Goal: Transaction & Acquisition: Obtain resource

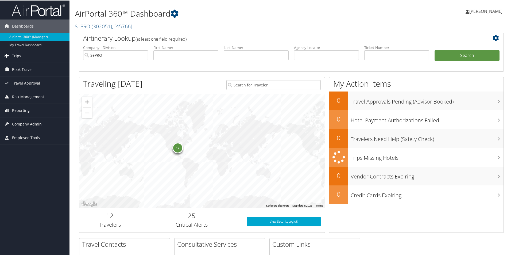
click at [25, 55] on link "Trips" at bounding box center [35, 55] width 70 height 13
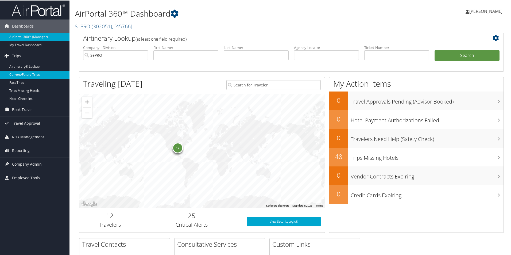
click at [27, 71] on link "Current/Future Trips" at bounding box center [35, 74] width 70 height 8
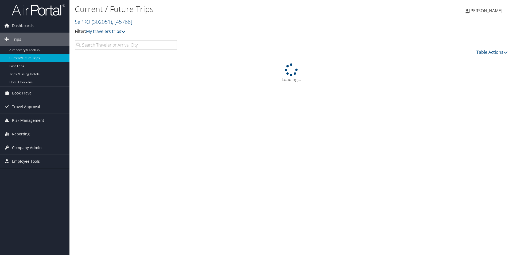
click at [117, 46] on input "search" at bounding box center [126, 45] width 102 height 10
type input "a"
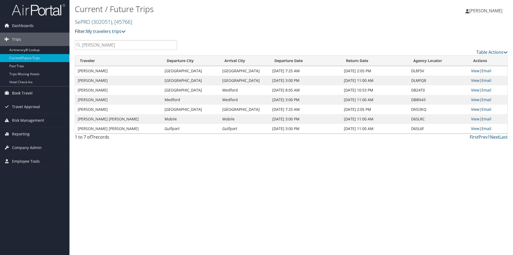
click at [476, 109] on link "View" at bounding box center [475, 109] width 8 height 5
drag, startPoint x: 94, startPoint y: 45, endPoint x: 52, endPoint y: 35, distance: 43.6
click at [52, 35] on div "Dashboards AirPortal 360™ (Manager) My Travel Dashboard Trips Airtinerary® Look…" at bounding box center [256, 127] width 513 height 255
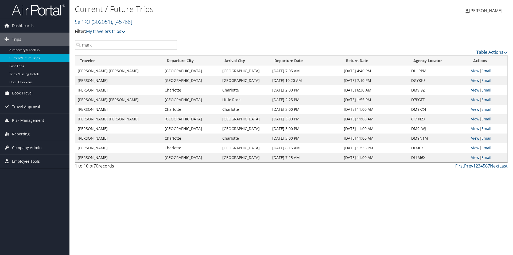
type input "mark"
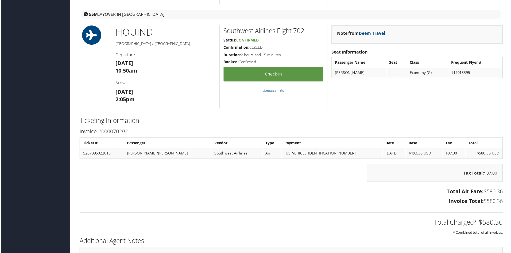
scroll to position [561, 0]
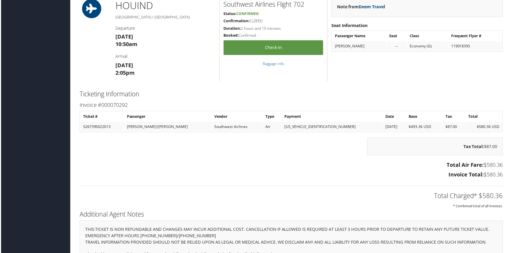
click at [274, 155] on div "Tax Total: $87.00" at bounding box center [291, 149] width 433 height 23
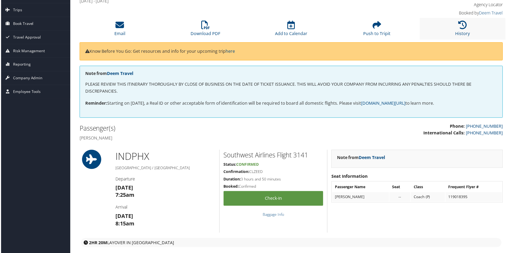
scroll to position [0, 0]
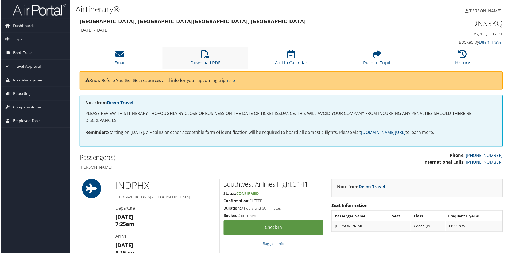
drag, startPoint x: 211, startPoint y: 58, endPoint x: 239, endPoint y: 65, distance: 28.9
click at [211, 58] on li "Download PDF" at bounding box center [205, 58] width 86 height 22
drag, startPoint x: 20, startPoint y: 39, endPoint x: 67, endPoint y: 38, distance: 47.3
click at [20, 39] on span "Trips" at bounding box center [16, 39] width 9 height 13
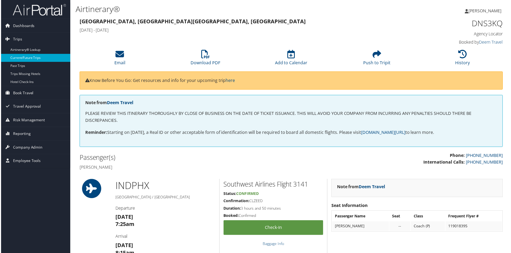
click at [24, 57] on link "Current/Future Trips" at bounding box center [35, 58] width 70 height 8
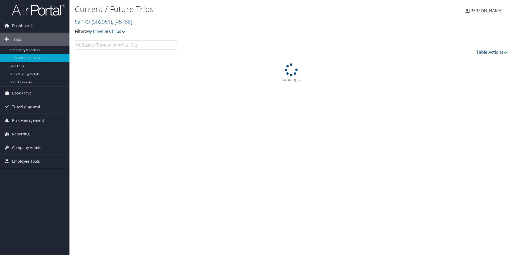
click at [109, 49] on input "search" at bounding box center [126, 45] width 102 height 10
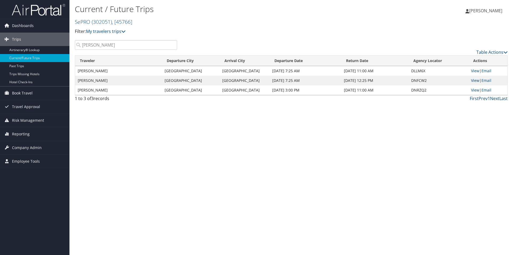
click at [476, 81] on link "View" at bounding box center [475, 80] width 8 height 5
drag, startPoint x: 112, startPoint y: 43, endPoint x: 55, endPoint y: 16, distance: 62.9
click at [50, 29] on div "Dashboards AirPortal 360™ (Manager) My Travel Dashboard Trips Airtinerary® Look…" at bounding box center [256, 127] width 513 height 255
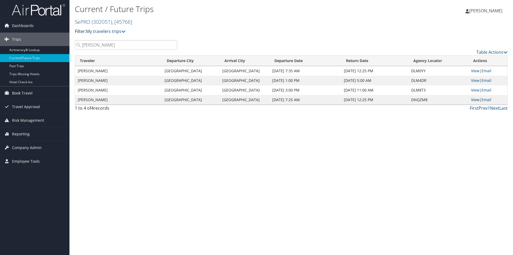
type input "samantha bock"
click at [476, 99] on link "View" at bounding box center [475, 99] width 8 height 5
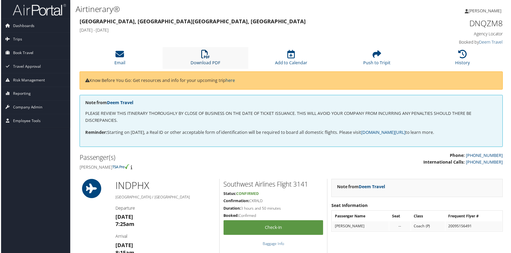
click at [205, 57] on icon at bounding box center [205, 54] width 9 height 9
